Goal: Use online tool/utility: Use online tool/utility

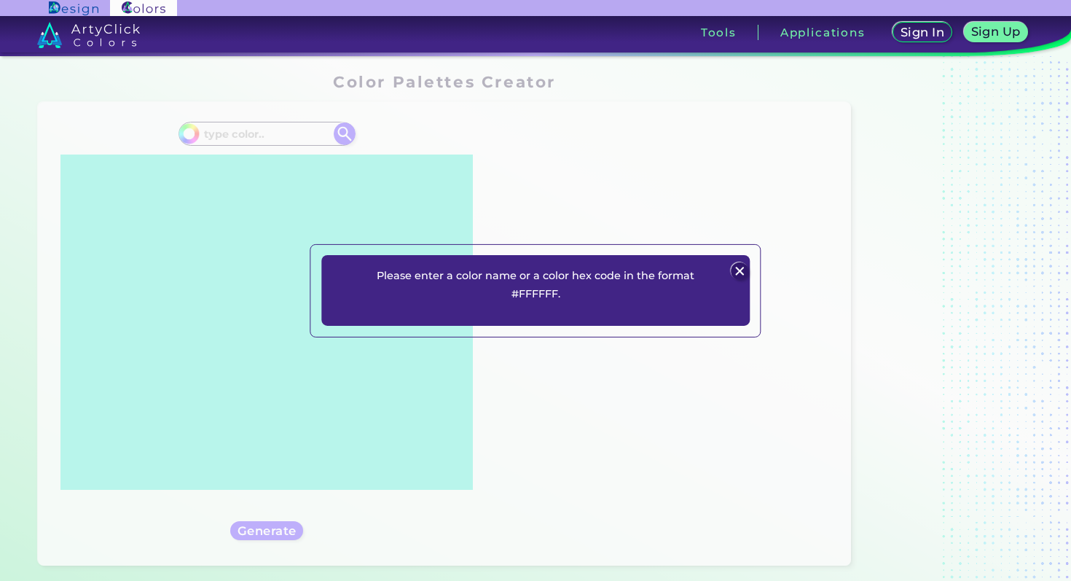
click at [737, 268] on img at bounding box center [739, 270] width 17 height 17
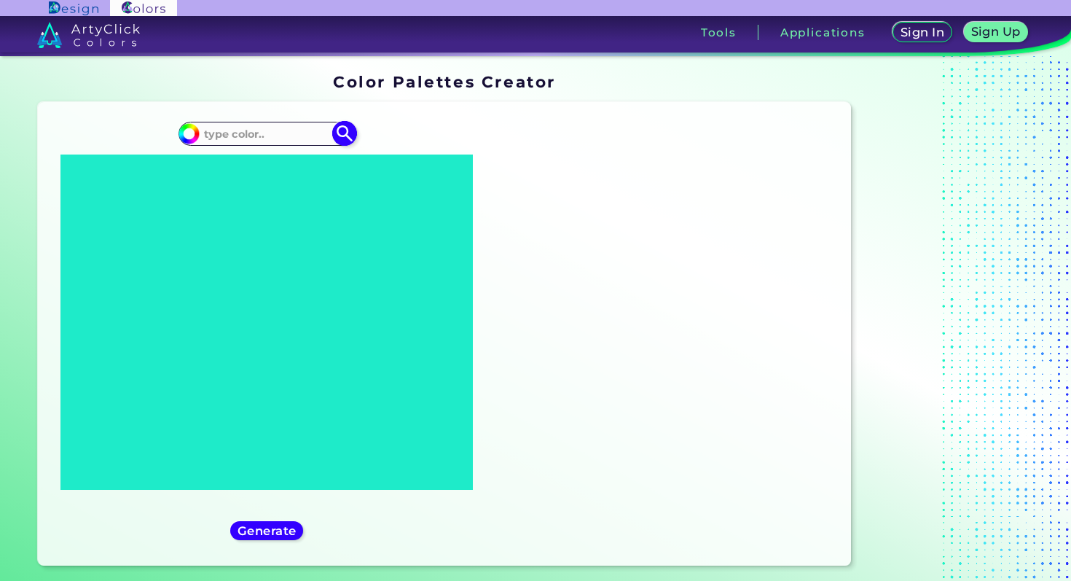
click at [271, 128] on input at bounding box center [267, 134] width 136 height 20
paste input "#411900"
type input "#411900"
click at [342, 124] on img at bounding box center [345, 134] width 26 height 26
type input "#411900"
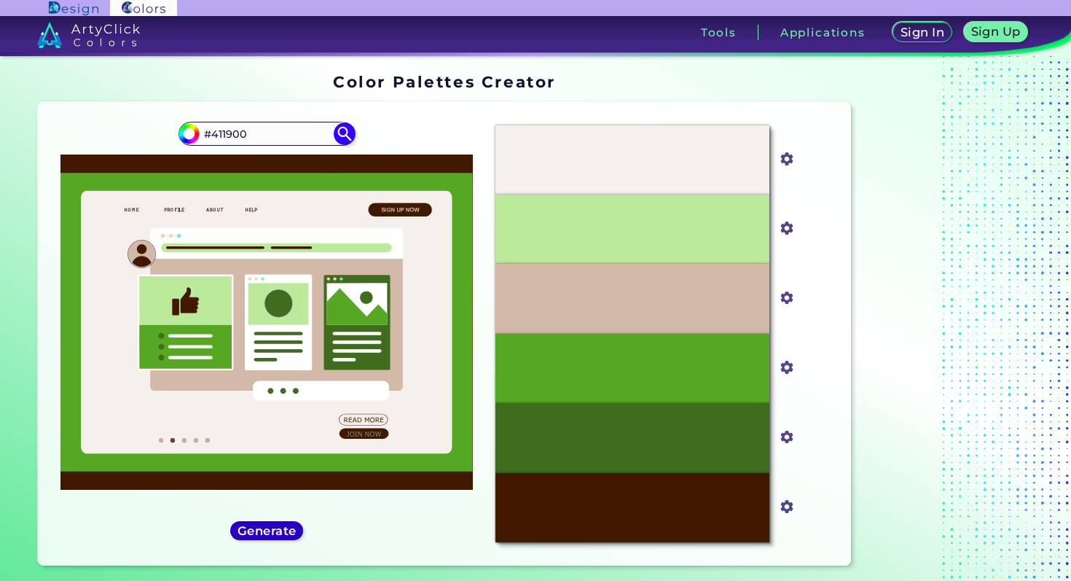
click at [272, 534] on h5 "Generate" at bounding box center [266, 531] width 57 height 12
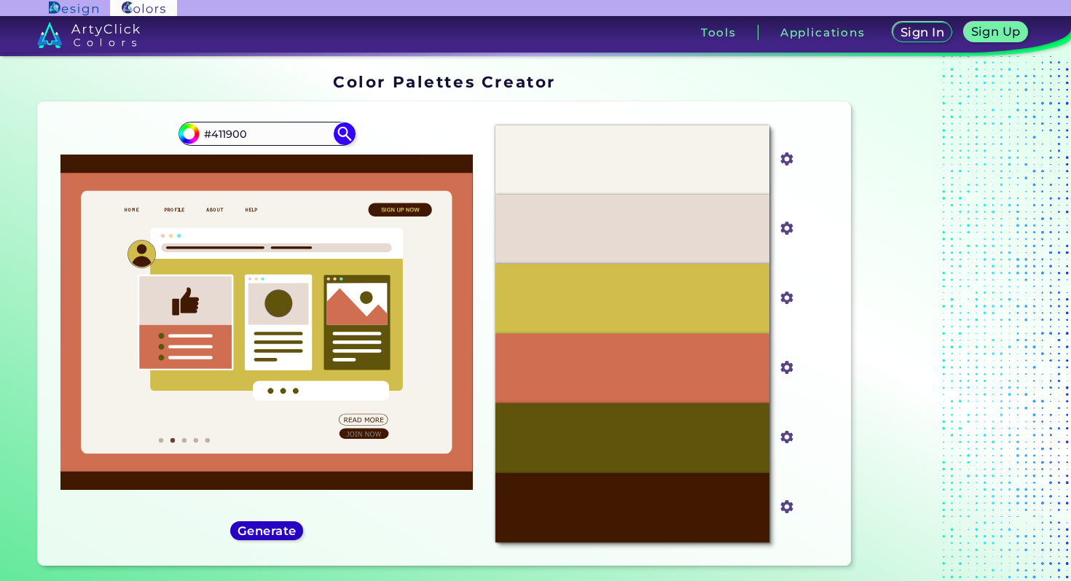
click at [272, 534] on h5 "Generate" at bounding box center [267, 531] width 62 height 12
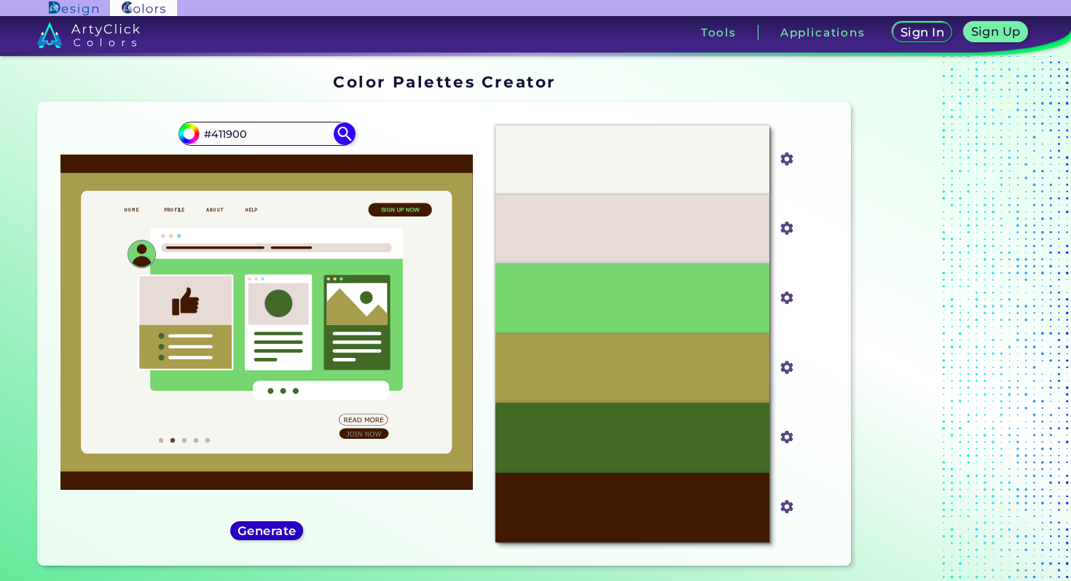
click at [272, 534] on h5 "Generate" at bounding box center [266, 531] width 57 height 12
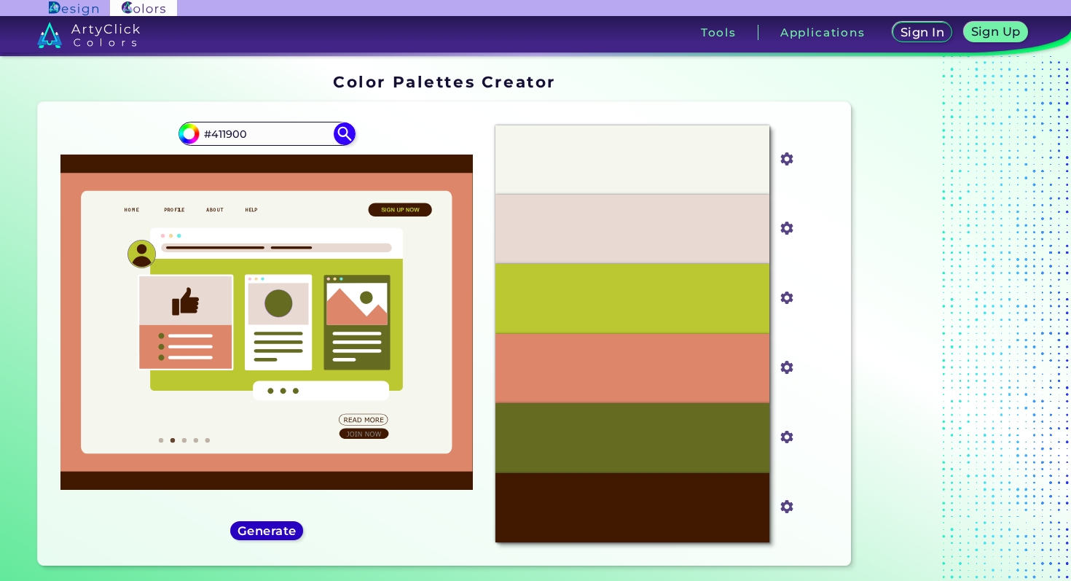
click at [272, 534] on h5 "Generate" at bounding box center [266, 531] width 56 height 12
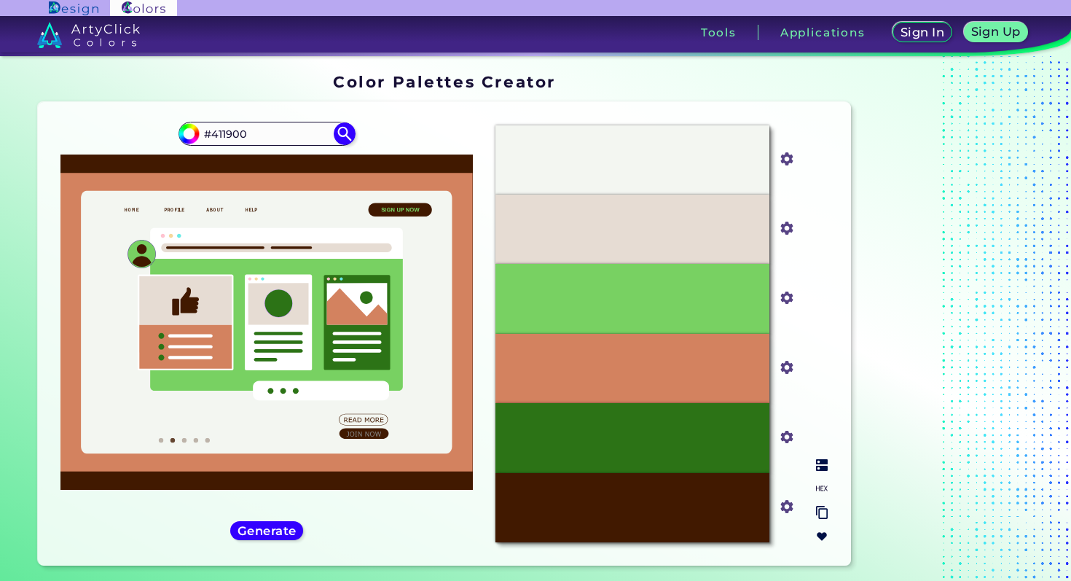
click at [581, 372] on div "#D3825F" at bounding box center [633, 368] width 274 height 69
click at [788, 369] on input "#d3825f" at bounding box center [784, 366] width 18 height 18
click at [299, 528] on div "Generate" at bounding box center [266, 530] width 73 height 19
click at [285, 529] on h5 "Generate" at bounding box center [267, 531] width 60 height 12
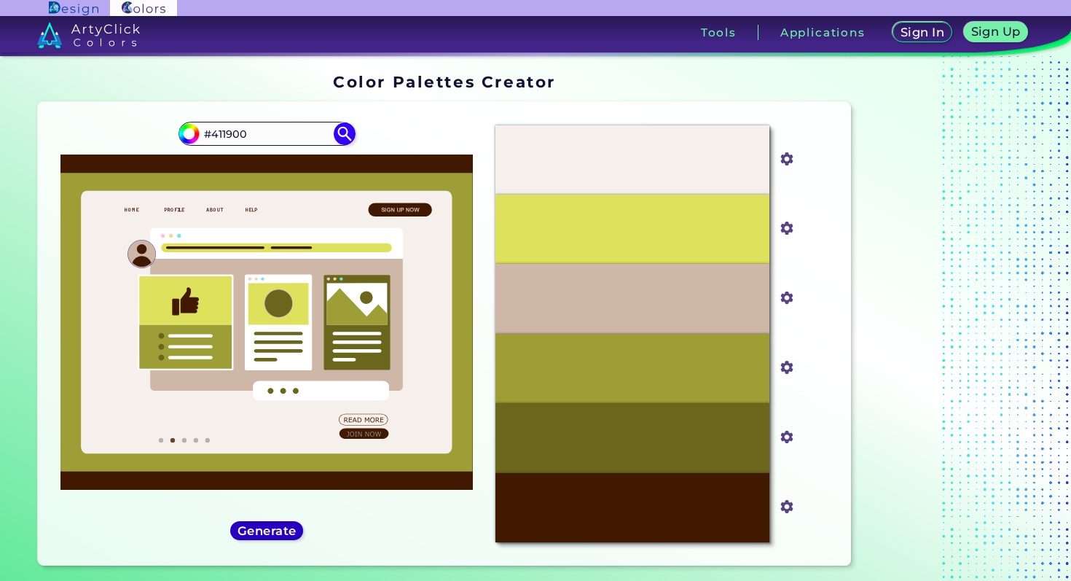
click at [285, 529] on h5 "Generate" at bounding box center [267, 531] width 59 height 12
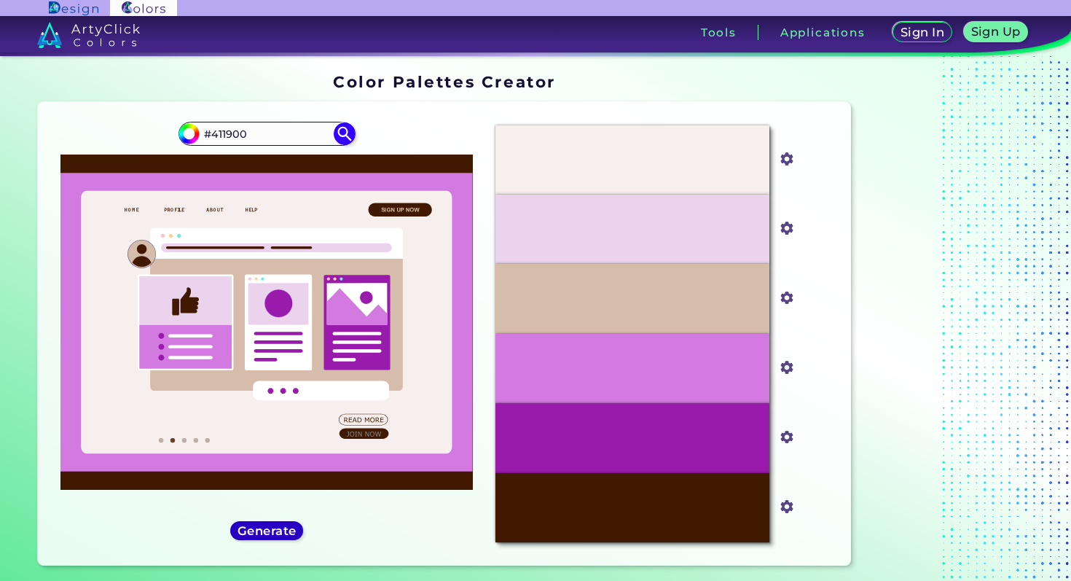
click at [285, 529] on h5 "Generate" at bounding box center [267, 531] width 56 height 12
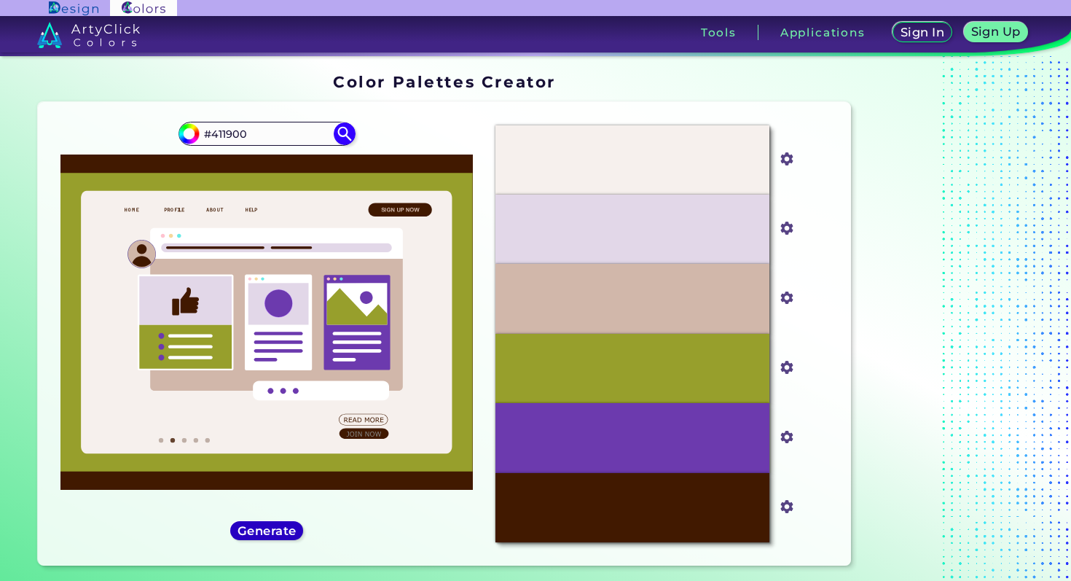
click at [285, 529] on h5 "Generate" at bounding box center [267, 531] width 59 height 12
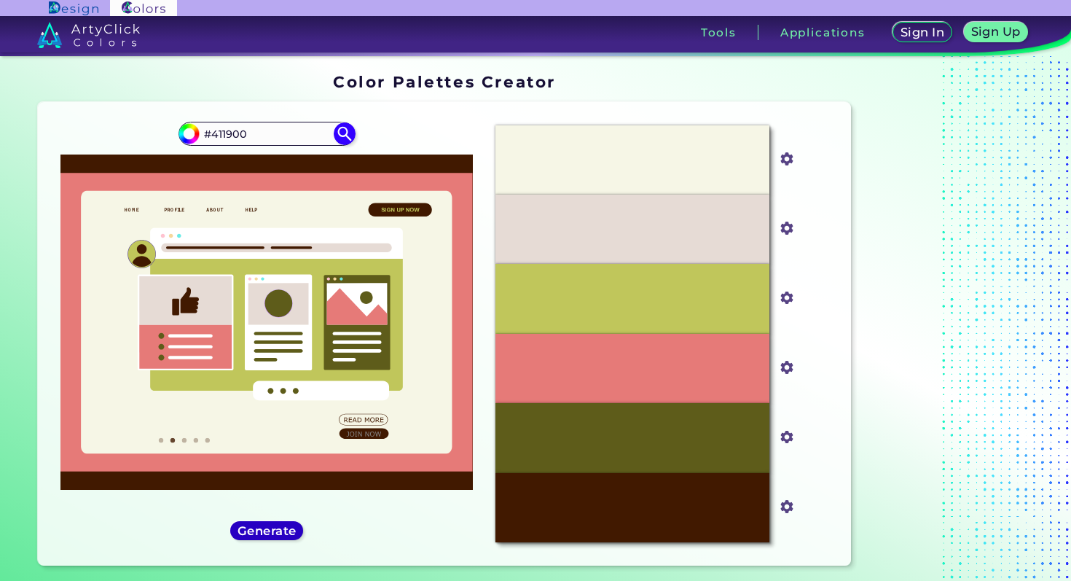
click at [285, 529] on h5 "Generate" at bounding box center [266, 530] width 55 height 11
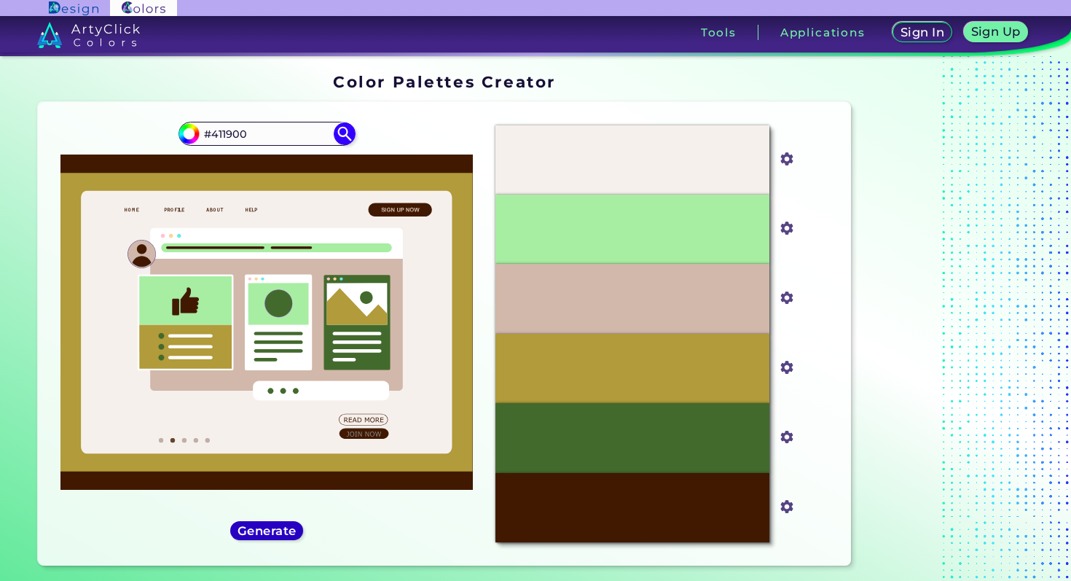
click at [285, 529] on h5 "Generate" at bounding box center [267, 531] width 62 height 12
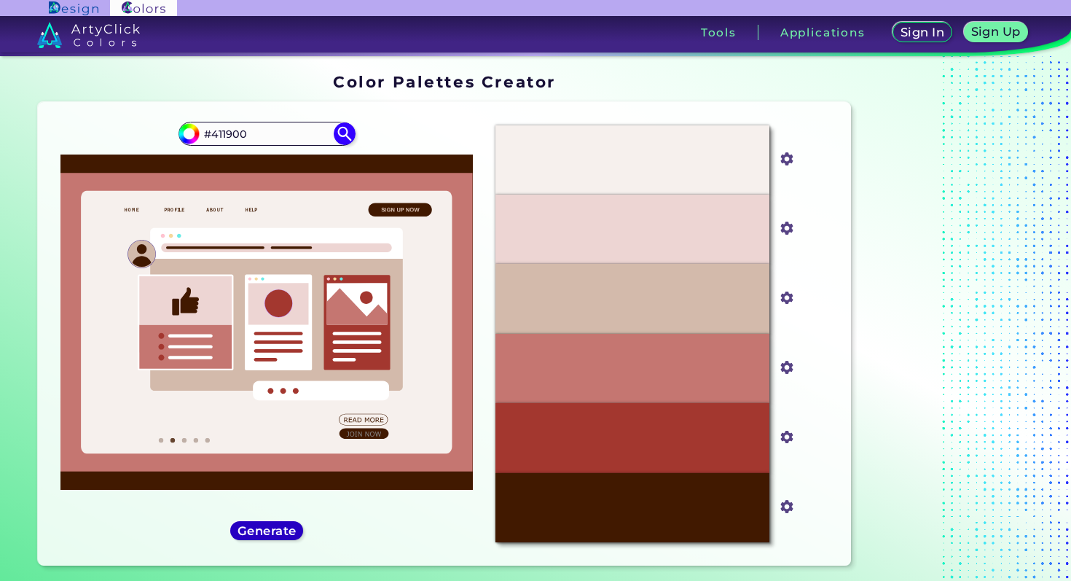
click at [285, 529] on h5 "Generate" at bounding box center [267, 531] width 58 height 12
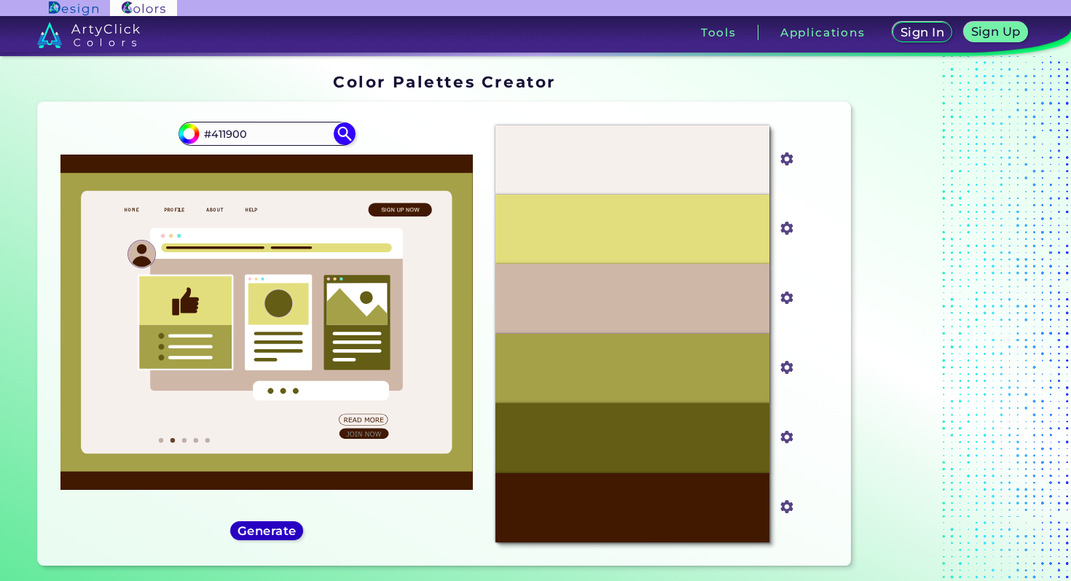
click at [285, 529] on h5 "Generate" at bounding box center [267, 531] width 54 height 11
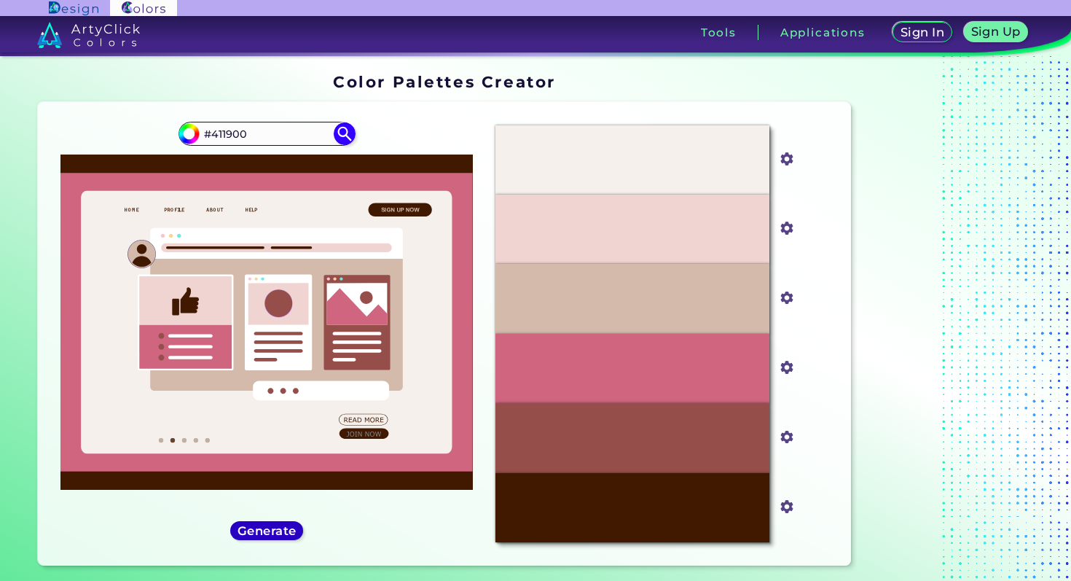
click at [285, 529] on h5 "Generate" at bounding box center [267, 530] width 62 height 12
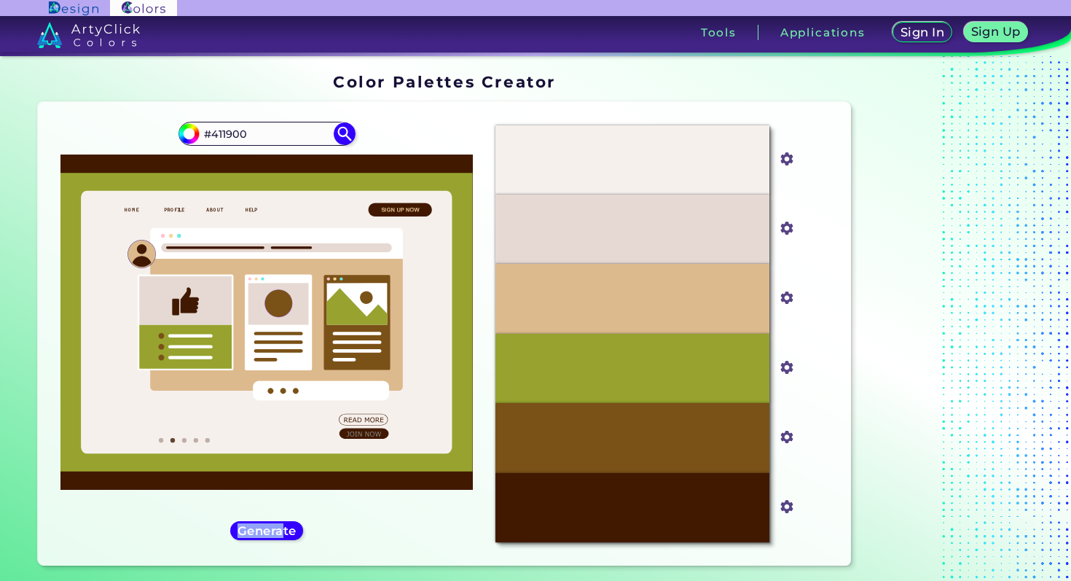
drag, startPoint x: 285, startPoint y: 529, endPoint x: 203, endPoint y: 521, distance: 82.0
click at [203, 521] on div "#411900 #411900 Generate Acadia ◉ ◉" at bounding box center [267, 334] width 434 height 441
click at [786, 434] on input "#7a5117" at bounding box center [784, 435] width 18 height 18
click at [789, 429] on input "#7a5117" at bounding box center [784, 435] width 18 height 18
click at [618, 442] on p "#7A5117" at bounding box center [633, 438] width 40 height 16
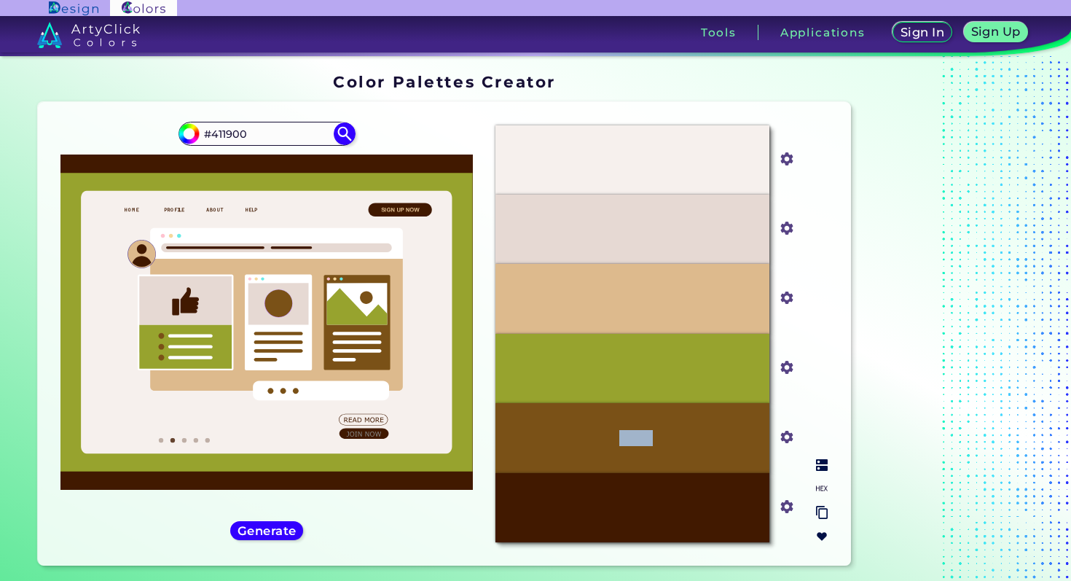
click at [618, 442] on p "#7A5117" at bounding box center [633, 438] width 40 height 16
click at [625, 443] on p "#7A5117" at bounding box center [633, 438] width 40 height 16
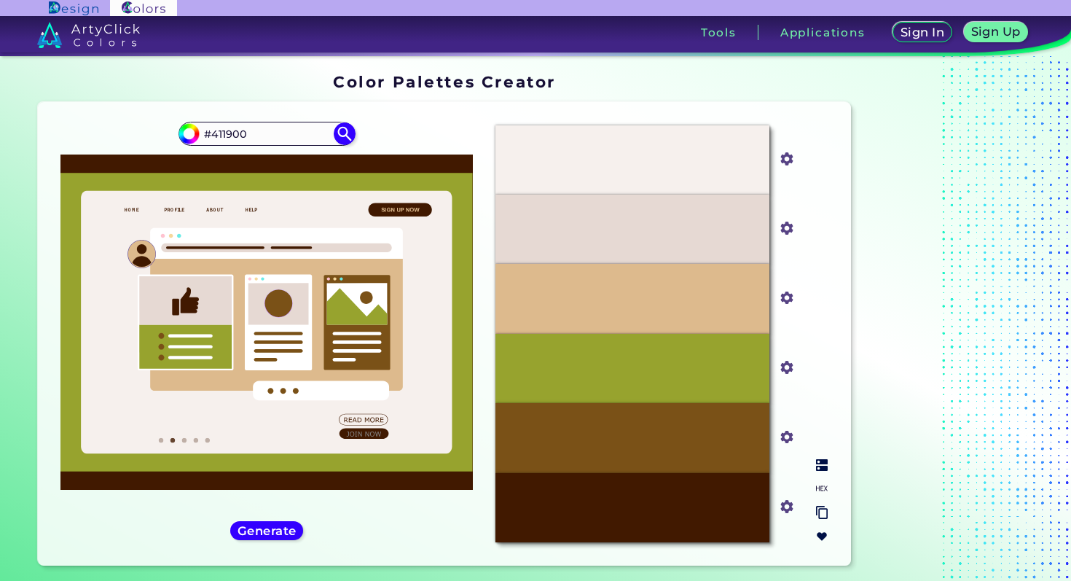
click at [629, 367] on p "#97A32E" at bounding box center [633, 369] width 44 height 16
copy p "#97A32E"
click at [620, 293] on p "#DDBA8D" at bounding box center [633, 299] width 54 height 16
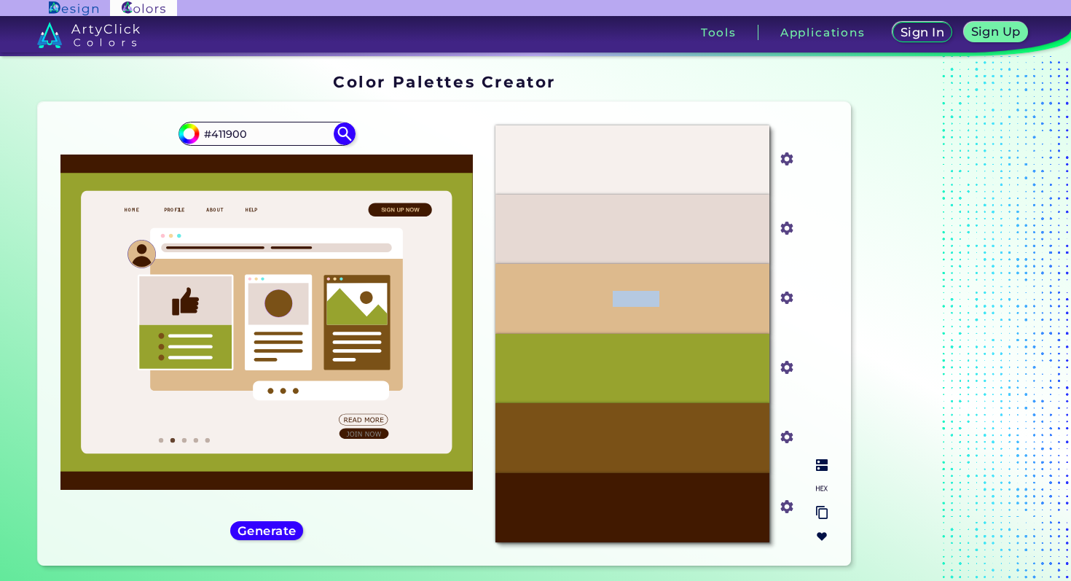
click at [620, 293] on p "#DDBA8D" at bounding box center [633, 299] width 54 height 16
copy p "#DDBA8D"
click at [614, 237] on div "#E6D9D3" at bounding box center [633, 229] width 274 height 69
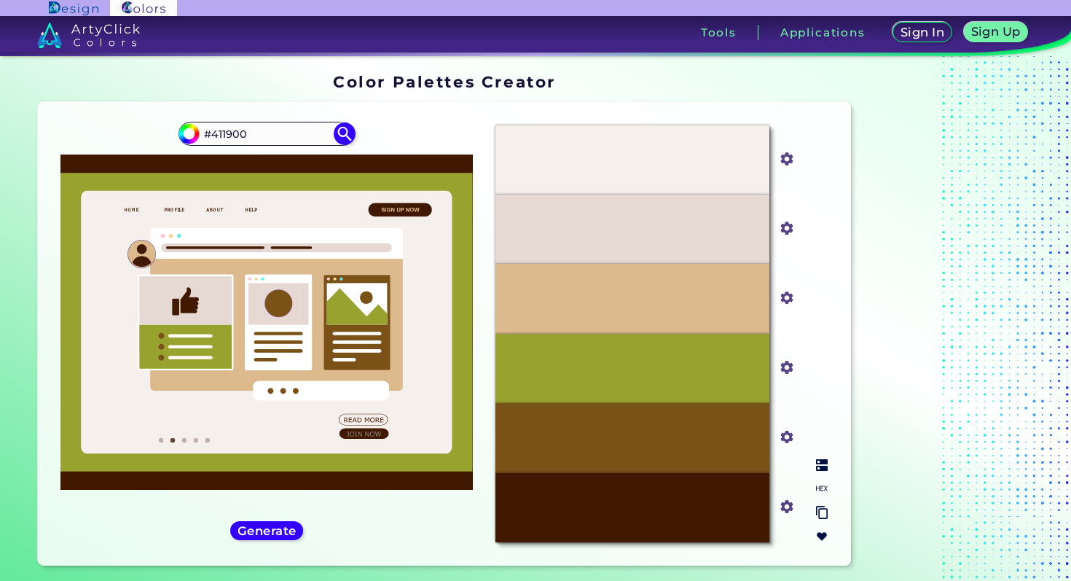
click at [625, 229] on p "#E6D9D3" at bounding box center [633, 230] width 50 height 16
copy p "#E6D9D3"
click at [628, 155] on p "#F6F0ED" at bounding box center [633, 160] width 49 height 16
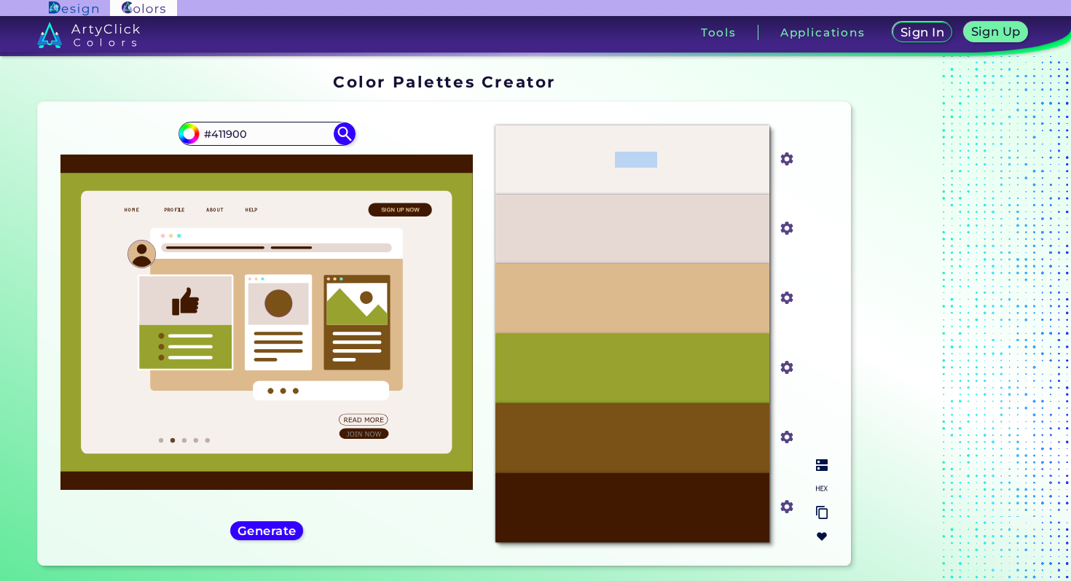
click at [628, 155] on p "#F6F0ED" at bounding box center [633, 160] width 49 height 16
copy p "#F6F0ED"
click at [628, 229] on p "#E6D9D3" at bounding box center [633, 230] width 50 height 16
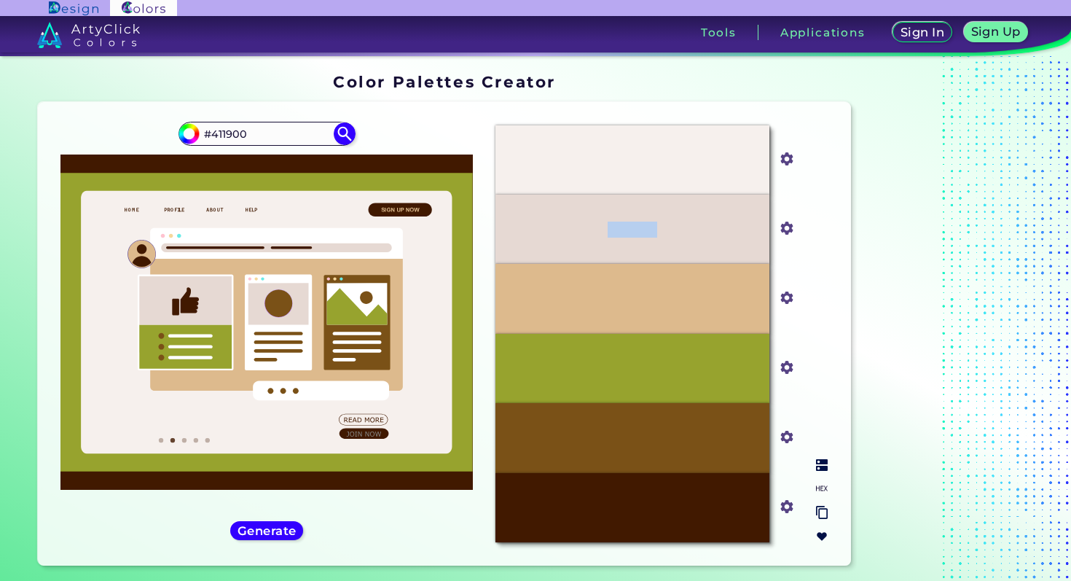
click at [628, 229] on p "#E6D9D3" at bounding box center [633, 230] width 50 height 16
copy p "#E6D9D3"
click at [620, 298] on p "#DDBA8D" at bounding box center [633, 299] width 54 height 16
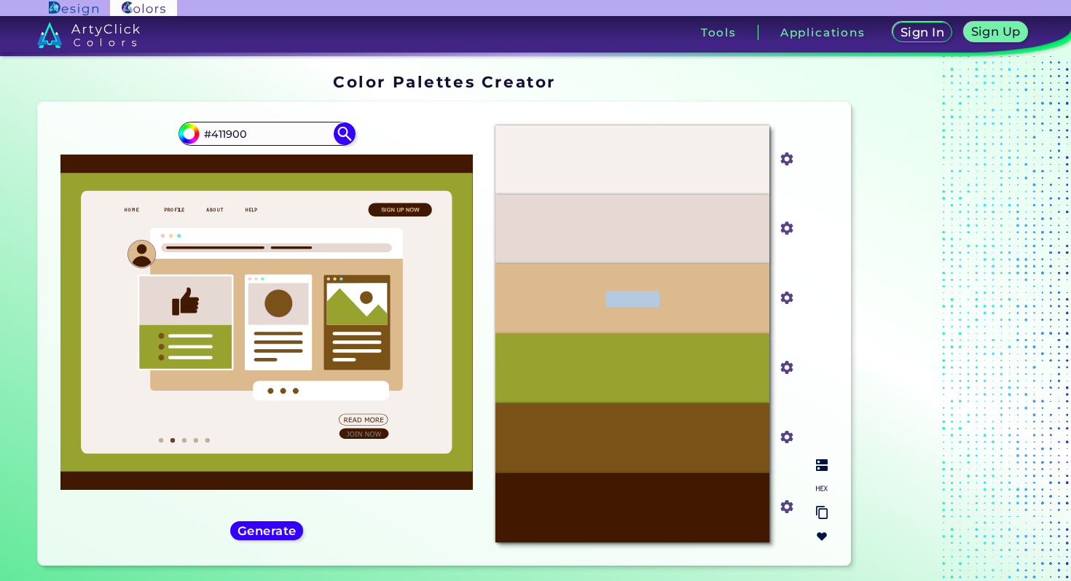
copy p "#DDBA8D"
click at [633, 363] on p "#97A32E" at bounding box center [633, 369] width 44 height 16
copy p "#97A32E"
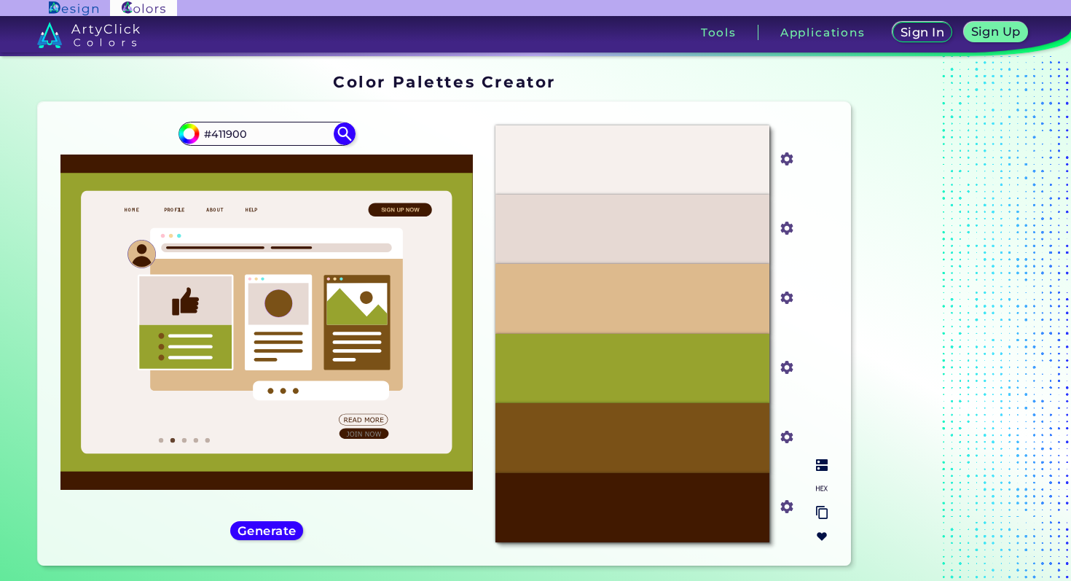
click at [624, 438] on p "#7A5117" at bounding box center [633, 438] width 40 height 16
copy p "#7A5117"
click at [634, 505] on p "#411900" at bounding box center [633, 507] width 43 height 16
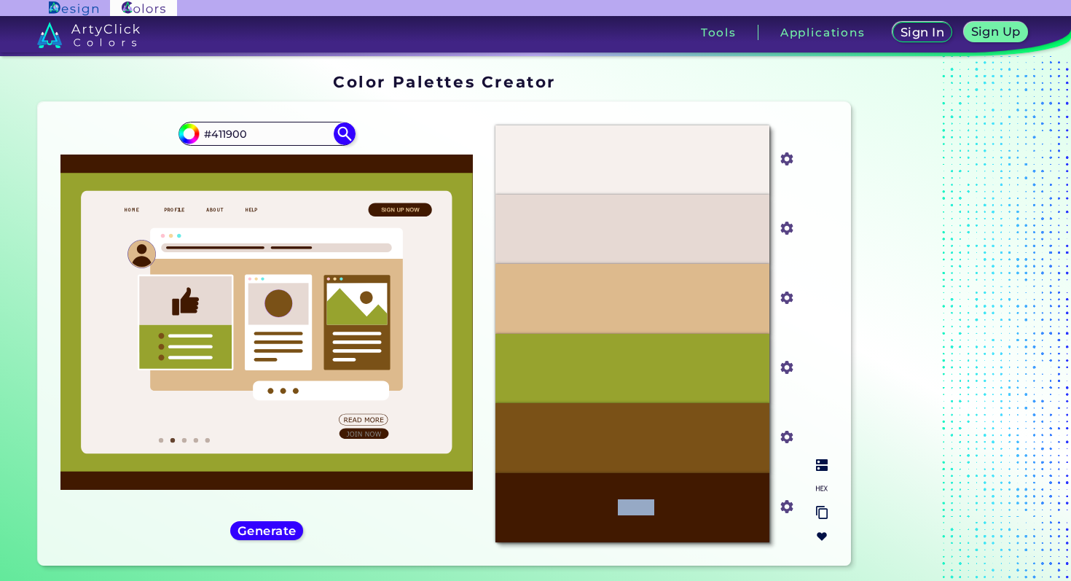
click at [634, 505] on p "#411900" at bounding box center [633, 507] width 43 height 16
copy p "#411900"
click at [821, 461] on img at bounding box center [822, 465] width 12 height 12
click at [789, 230] on input "#e6d9d3" at bounding box center [784, 227] width 18 height 18
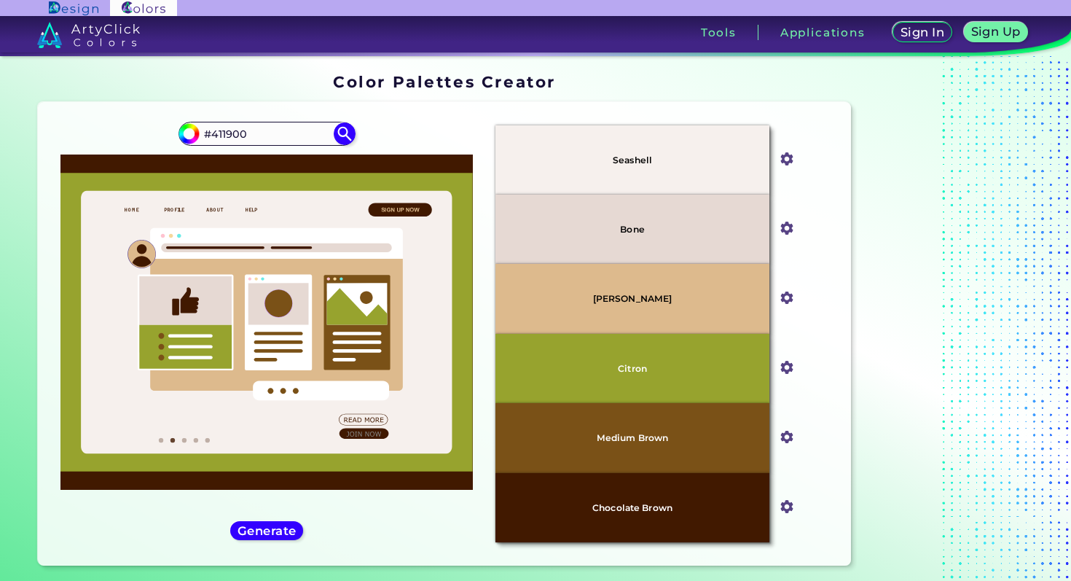
click at [843, 163] on div "Oops - something went wrong. Please try again. Seashell #f6f0ed Bone #e6d9d3 Bu…" at bounding box center [444, 334] width 813 height 464
click at [793, 440] on img at bounding box center [787, 437] width 19 height 19
click at [665, 441] on p "Medium Brown" at bounding box center [632, 437] width 71 height 9
click at [784, 437] on input "#7a5117" at bounding box center [784, 435] width 18 height 18
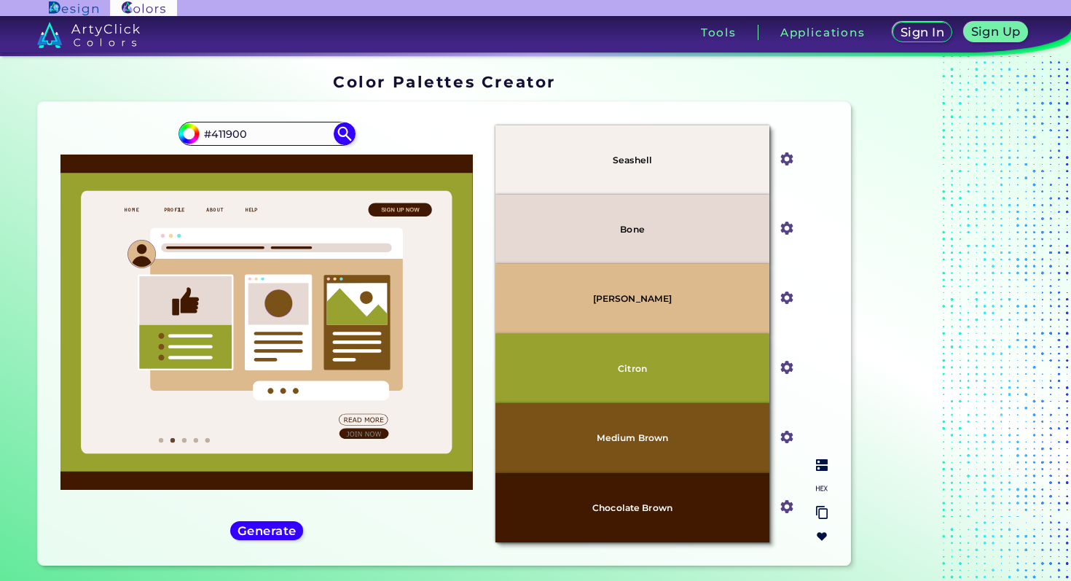
click at [790, 505] on input "#411900" at bounding box center [784, 505] width 18 height 18
click at [173, 536] on div "#411900 #411900 Generate Acadia ◉ ◉" at bounding box center [267, 334] width 434 height 441
click at [248, 526] on h5 "Generate" at bounding box center [266, 531] width 53 height 11
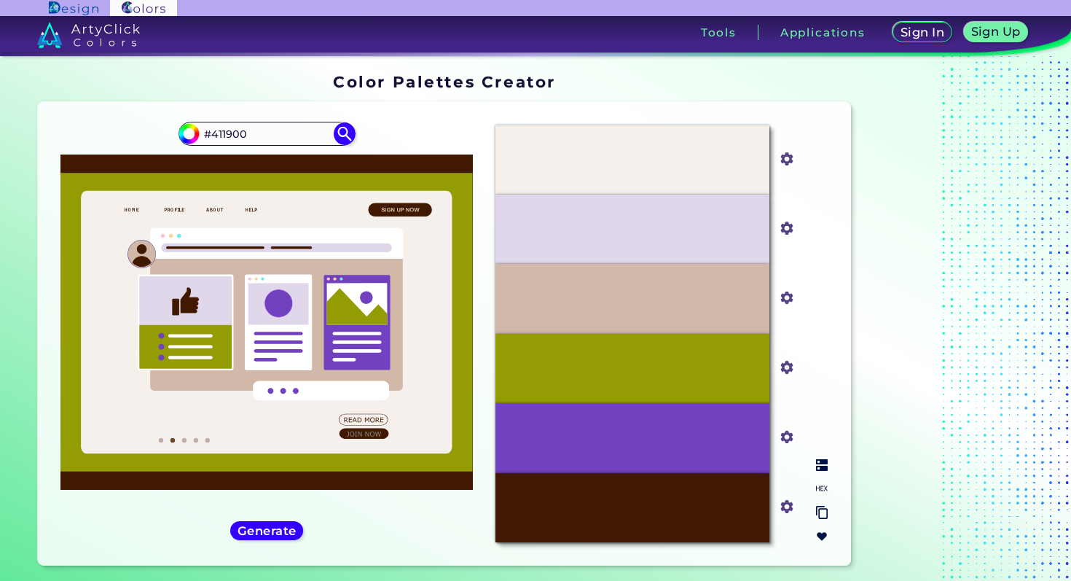
click at [617, 289] on div "#D1B8A8" at bounding box center [633, 298] width 274 height 69
click at [626, 297] on p "#D1B8A8" at bounding box center [632, 299] width 47 height 16
click at [821, 457] on div at bounding box center [822, 500] width 23 height 95
click at [821, 468] on img at bounding box center [822, 465] width 12 height 12
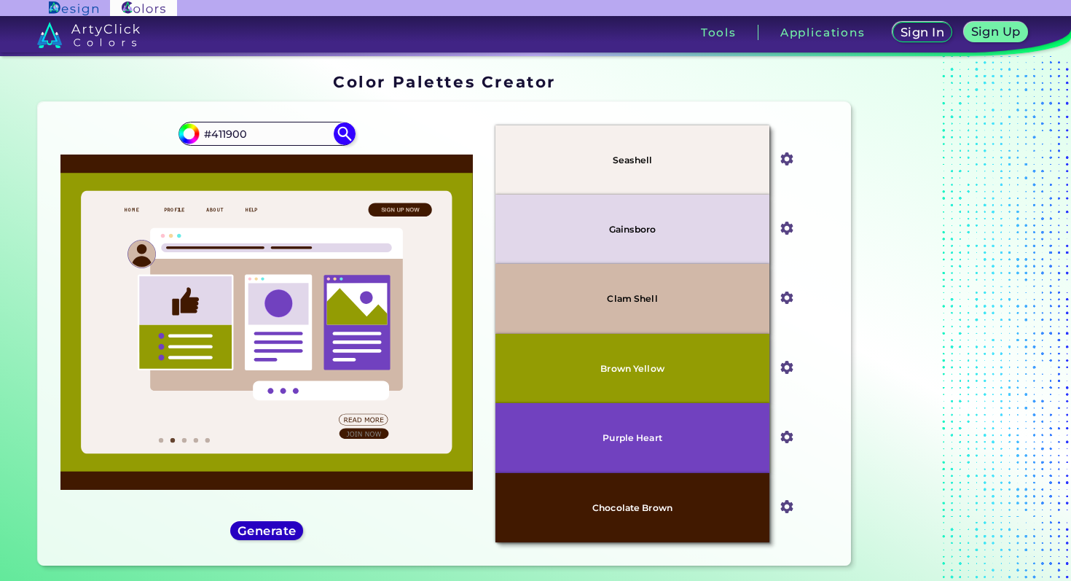
click at [261, 534] on h5 "Generate" at bounding box center [267, 531] width 62 height 12
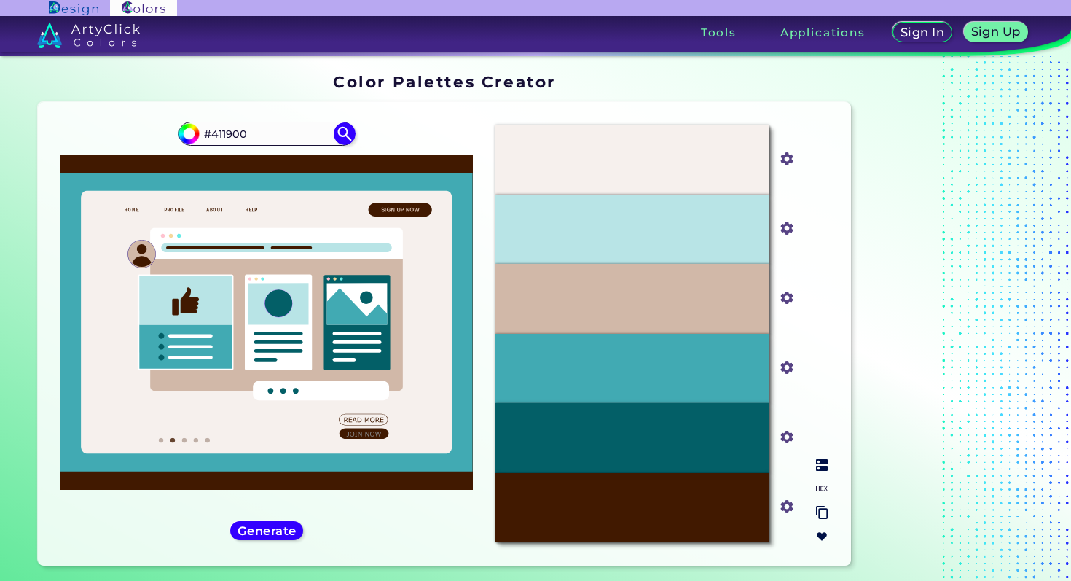
click at [821, 464] on img at bounding box center [822, 465] width 12 height 12
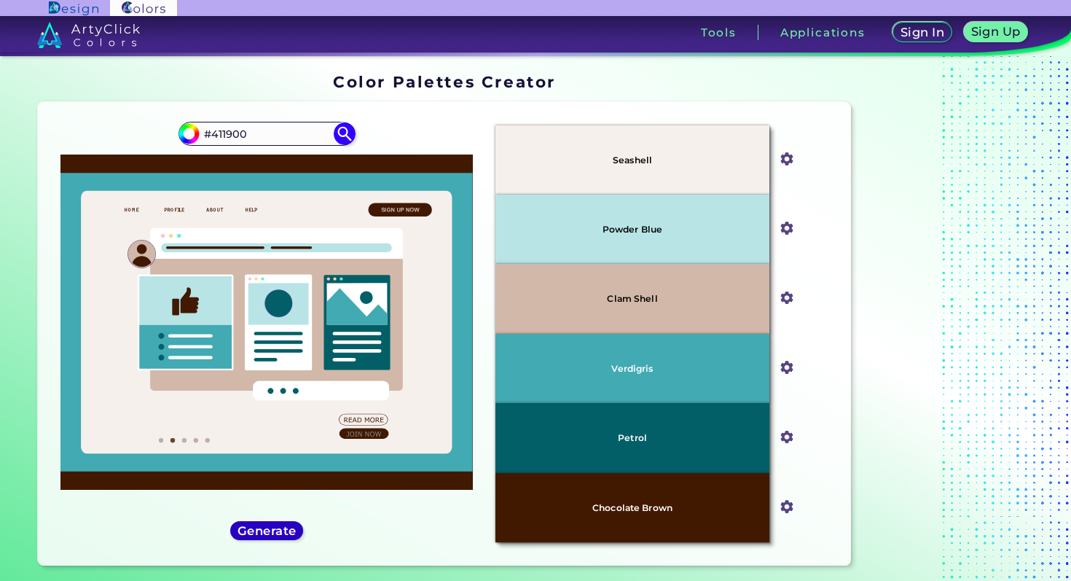
click at [281, 531] on h5 "Generate" at bounding box center [267, 531] width 59 height 12
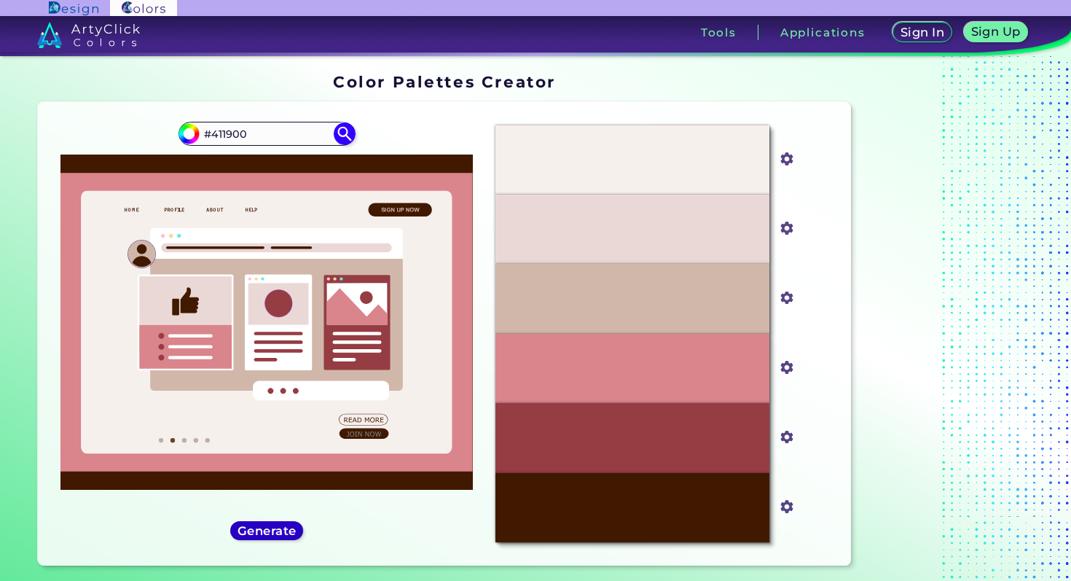
click at [278, 528] on h5 "Generate" at bounding box center [267, 531] width 60 height 12
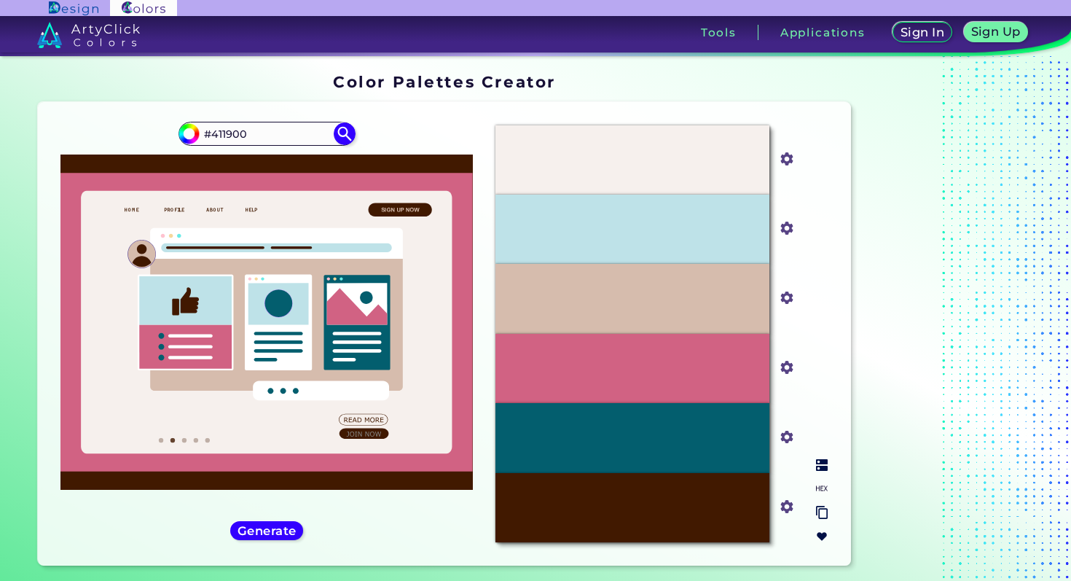
click at [821, 466] on img at bounding box center [822, 465] width 12 height 12
click at [276, 539] on div "Generate" at bounding box center [266, 530] width 73 height 19
click at [269, 531] on h5 "Generate" at bounding box center [266, 531] width 61 height 12
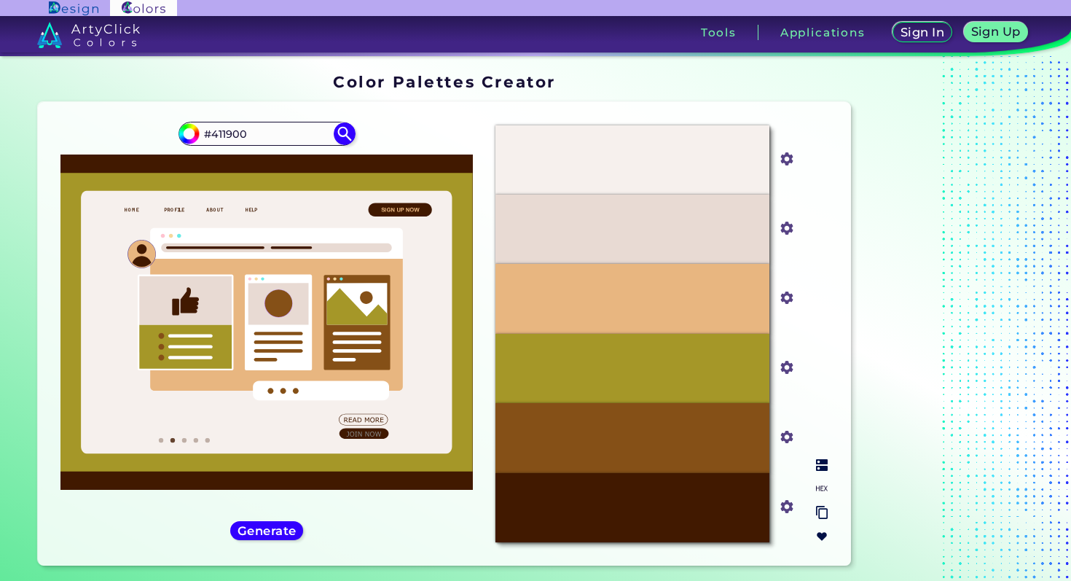
click at [821, 463] on img at bounding box center [822, 465] width 12 height 12
